Goal: Information Seeking & Learning: Check status

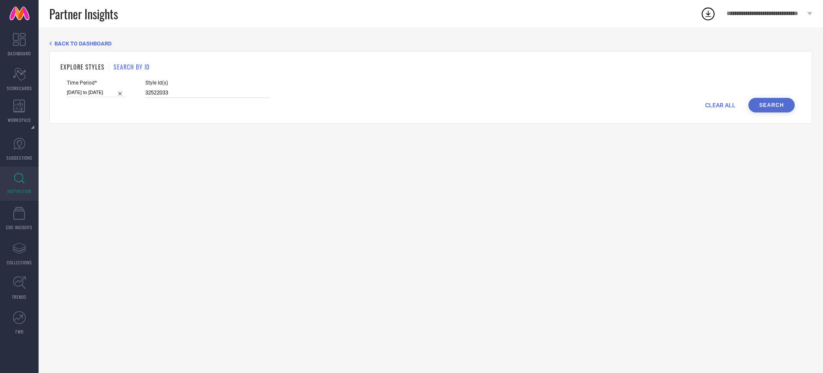
click at [206, 97] on input "32522033" at bounding box center [207, 93] width 124 height 10
paste input "3251717"
type input "33251717"
click at [772, 102] on button "Search" at bounding box center [772, 105] width 46 height 15
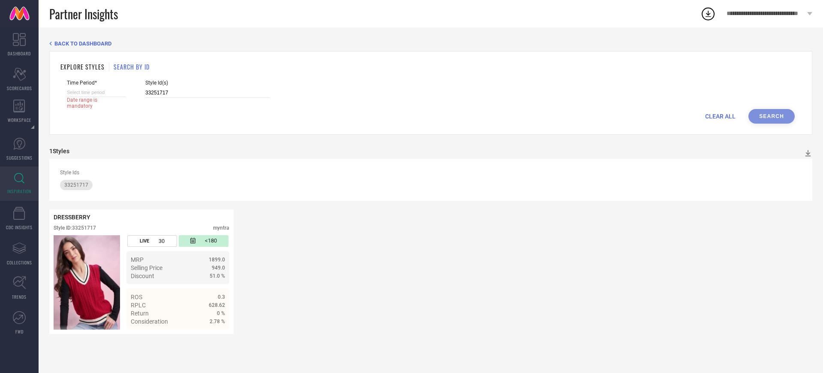
select select "7"
select select "2025"
select select "8"
select select "2025"
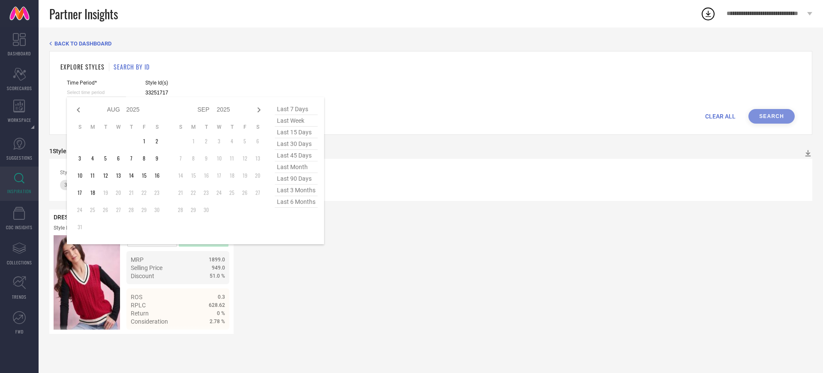
click at [126, 91] on input at bounding box center [96, 92] width 59 height 9
click at [302, 141] on span "last 30 days" at bounding box center [296, 144] width 43 height 12
type input "[DATE] to [DATE]"
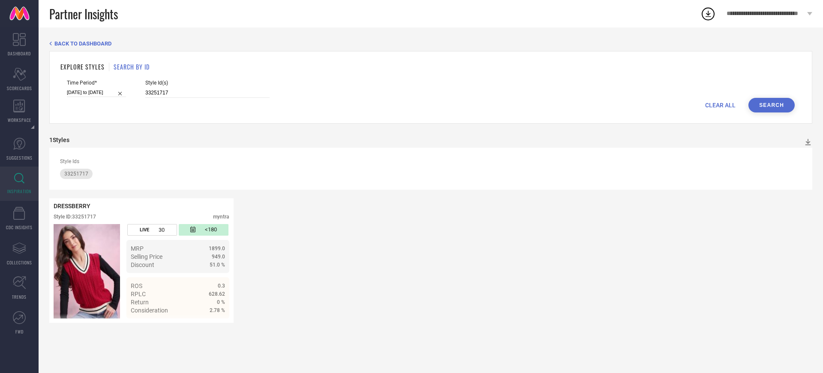
click at [769, 107] on button "Search" at bounding box center [772, 105] width 46 height 15
